Goal: Task Accomplishment & Management: Complete application form

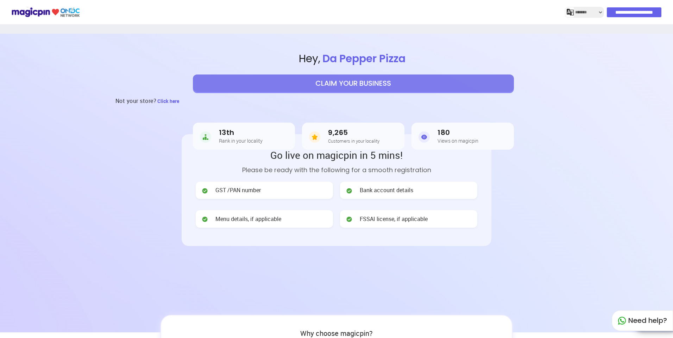
select select "*******"
click at [168, 100] on span "Click here" at bounding box center [168, 101] width 22 height 7
select select "*******"
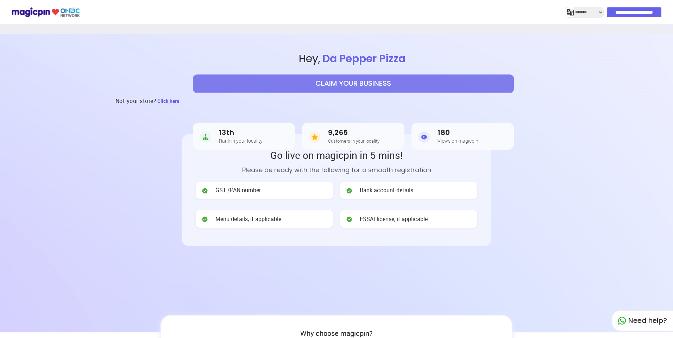
select select "*******"
